Goal: Browse casually

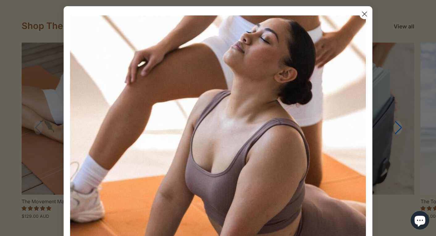
scroll to position [662, 0]
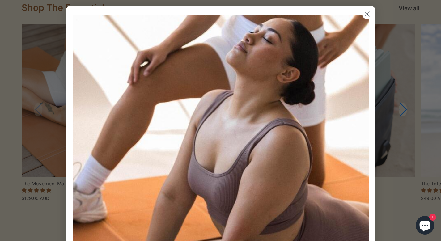
click at [364, 29] on img "POPUP Form" at bounding box center [221, 163] width 296 height 296
click at [365, 15] on icon "Close dialog" at bounding box center [367, 14] width 4 height 4
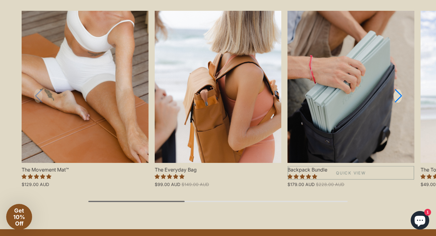
scroll to position [675, 0]
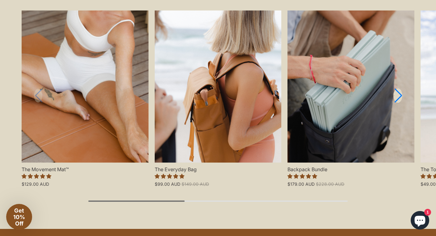
click at [400, 96] on link "Next slide" at bounding box center [397, 96] width 9 height 15
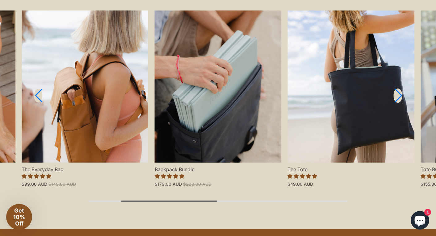
click at [400, 96] on link "Next slide" at bounding box center [397, 96] width 9 height 15
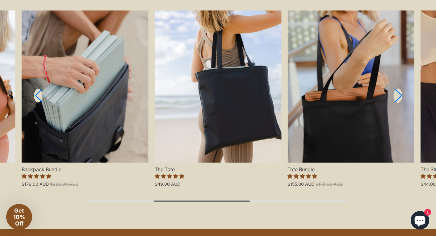
click at [400, 96] on link "Next slide" at bounding box center [397, 96] width 9 height 15
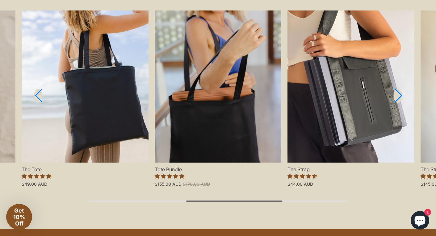
click at [399, 96] on link "Next slide" at bounding box center [397, 96] width 9 height 15
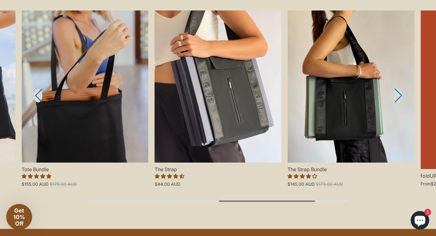
click at [399, 96] on link "Next slide" at bounding box center [397, 96] width 9 height 15
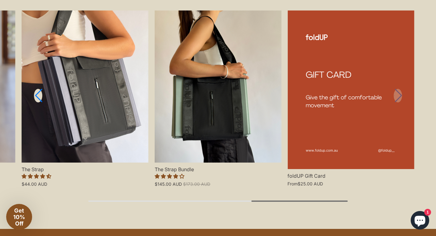
click at [399, 96] on link "foldUP Gift Card" at bounding box center [350, 89] width 127 height 158
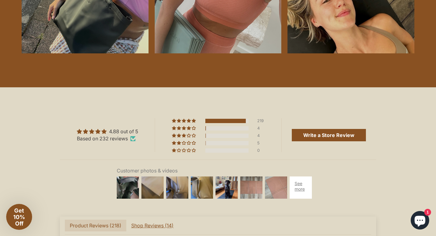
scroll to position [1438, 0]
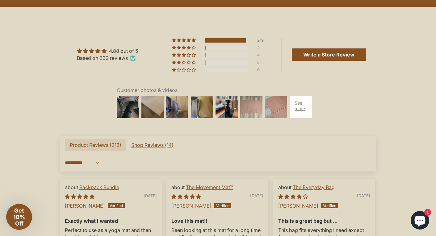
click at [248, 112] on img at bounding box center [251, 107] width 25 height 25
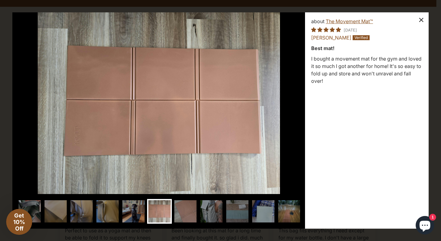
click at [425, 21] on div "×" at bounding box center [420, 19] width 15 height 15
